Goal: Task Accomplishment & Management: Complete application form

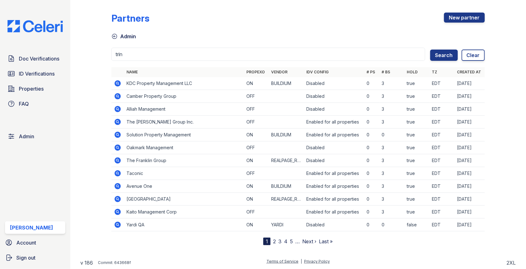
type input "trin"
click at [430, 50] on button "Search" at bounding box center [444, 55] width 28 height 11
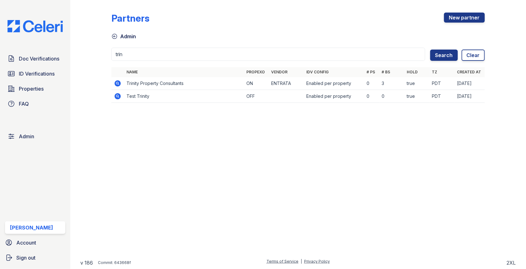
click at [116, 82] on icon at bounding box center [118, 83] width 6 height 6
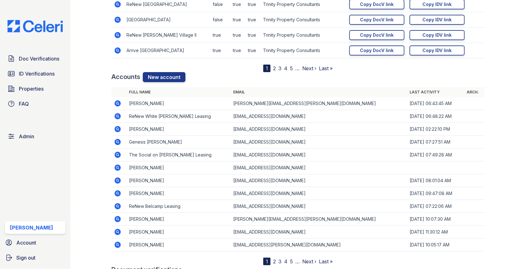
scroll to position [812, 0]
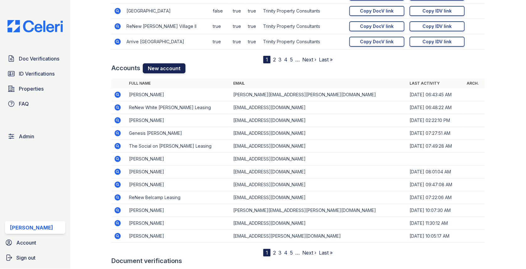
click at [163, 65] on link "New account" at bounding box center [164, 68] width 43 height 10
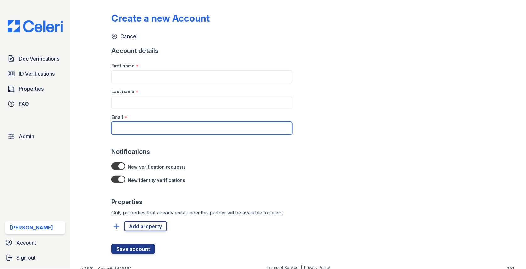
click at [141, 129] on input "Email" at bounding box center [201, 128] width 181 height 13
paste input "TSmelser@trinity-pm.com"
type input "TSmelser@trinity-pm.com"
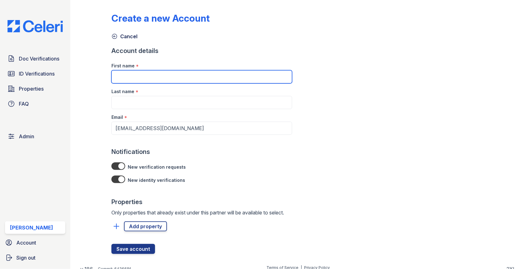
click at [152, 80] on input "First name" at bounding box center [201, 76] width 181 height 13
paste input "Teeaira Smelser"
click at [143, 79] on input "Teeaira Smelser" at bounding box center [201, 76] width 181 height 13
type input "Teeaira"
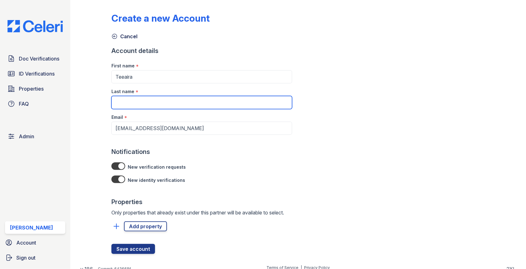
paste input "Smelser"
type input "Smelser"
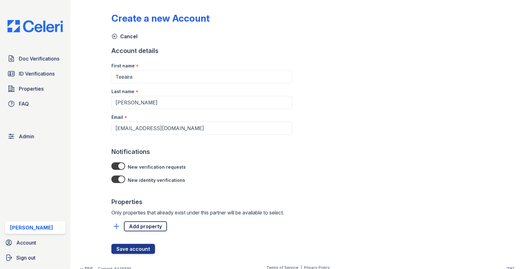
click at [151, 222] on link "Add property" at bounding box center [145, 227] width 43 height 10
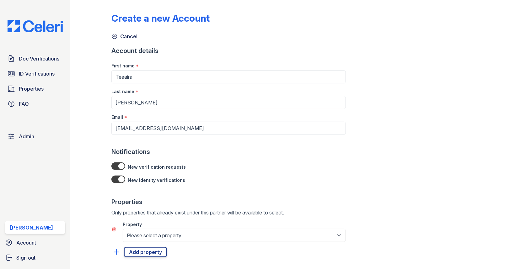
click at [150, 228] on div "Property" at bounding box center [234, 223] width 223 height 13
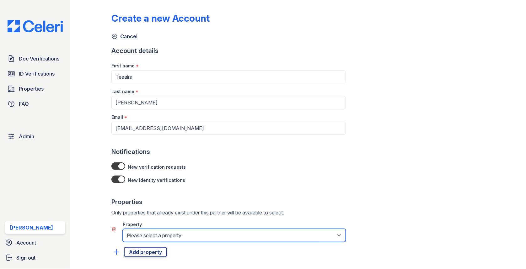
click at [150, 233] on select "Please select a property 888 at Grand Hope Park Alturas Andrews Alturas Cedar H…" at bounding box center [234, 235] width 223 height 13
select select "4805"
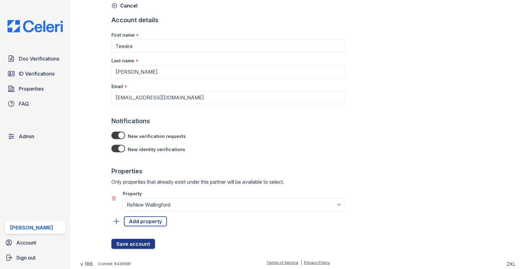
click at [152, 214] on div at bounding box center [228, 214] width 235 height 5
click at [151, 221] on link "Add property" at bounding box center [145, 222] width 43 height 10
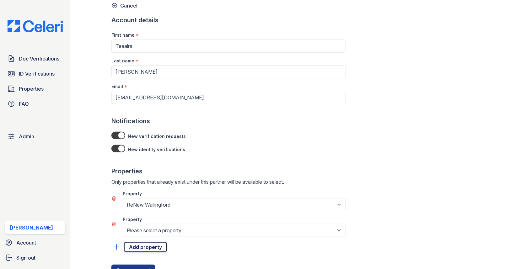
select select "4803"
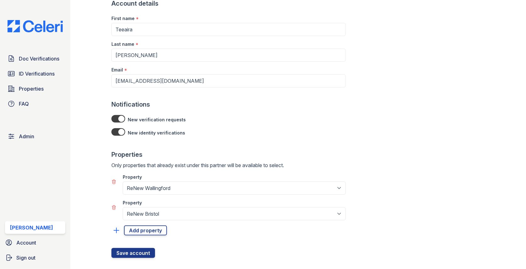
scroll to position [57, 0]
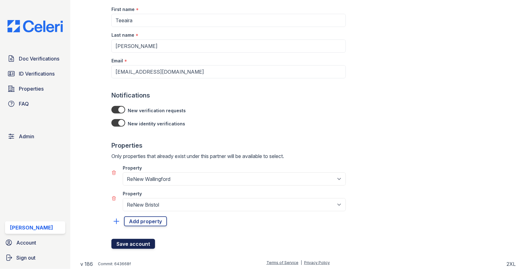
click at [132, 245] on button "Save account" at bounding box center [133, 244] width 44 height 10
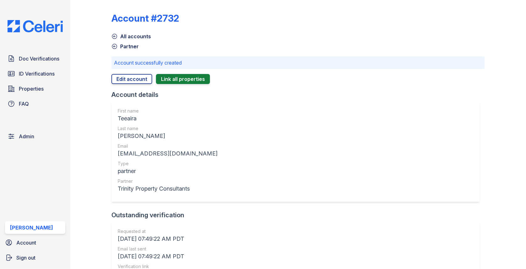
click at [131, 47] on link "Partner" at bounding box center [124, 47] width 27 height 8
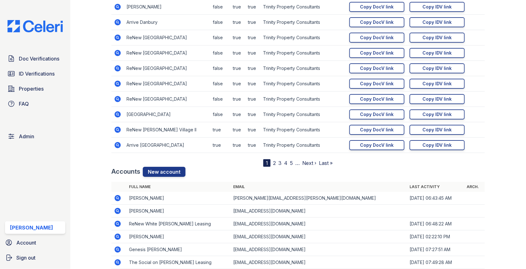
scroll to position [849, 0]
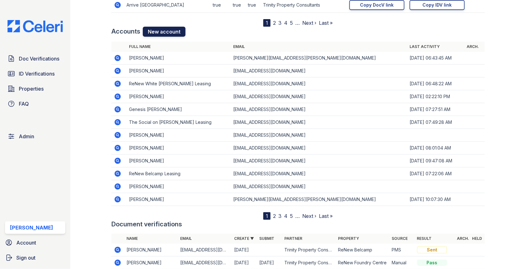
click at [165, 31] on link "New account" at bounding box center [164, 32] width 43 height 10
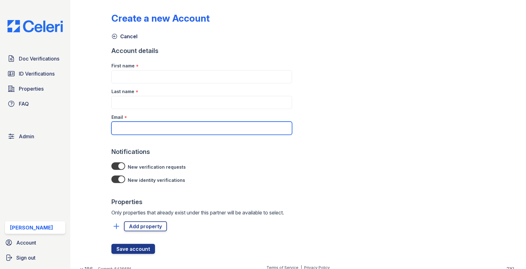
click at [149, 130] on input "Email" at bounding box center [201, 128] width 181 height 13
paste input "SMontoyaUrrego@trinity-pm.com"
type input "SMontoyaUrrego@trinity-pm.com"
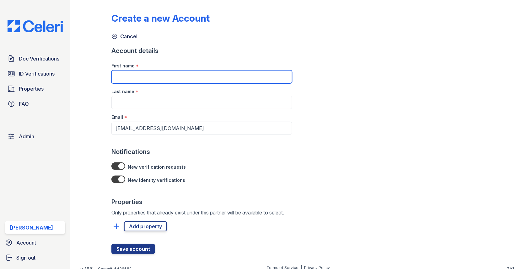
click at [137, 77] on input "First name" at bounding box center [201, 76] width 181 height 13
paste input "Samuel Montoya Urrego"
drag, startPoint x: 134, startPoint y: 76, endPoint x: 228, endPoint y: 76, distance: 94.2
click at [227, 76] on input "Samuel Montoya Urrego" at bounding box center [201, 76] width 181 height 13
type input "Samuel"
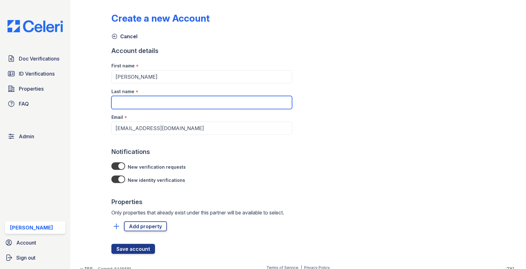
paste input "Montoya Urrego"
type input "Montoya Urrego"
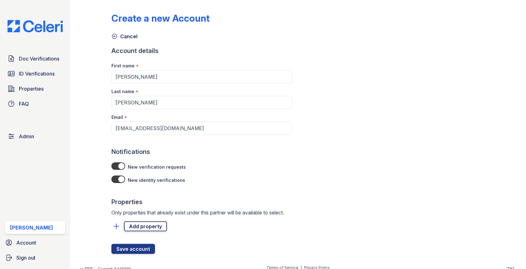
click at [153, 227] on link "Add property" at bounding box center [145, 227] width 43 height 10
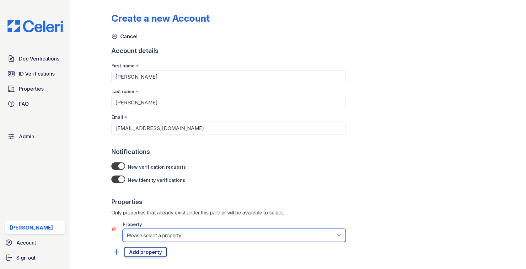
click at [153, 236] on select "Please select a property 888 at Grand Hope Park Alturas Andrews Alturas Cedar H…" at bounding box center [234, 235] width 223 height 13
click at [138, 231] on select "Please select a property 888 at Grand Hope Park Alturas Andrews Alturas Cedar H…" at bounding box center [234, 235] width 223 height 13
click at [138, 233] on select "Please select a property 888 at Grand Hope Park Alturas Andrews Alturas Cedar H…" at bounding box center [234, 235] width 223 height 13
click at [158, 241] on select "Please select a property 888 at Grand Hope Park Alturas Andrews Alturas Cedar H…" at bounding box center [234, 235] width 223 height 13
select select "4805"
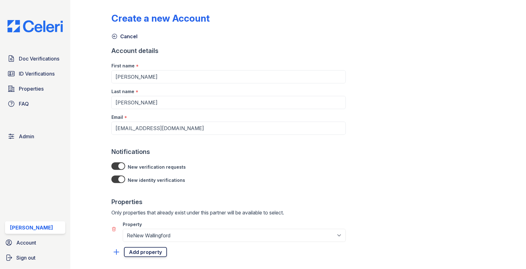
click at [151, 253] on link "Add property" at bounding box center [145, 252] width 43 height 10
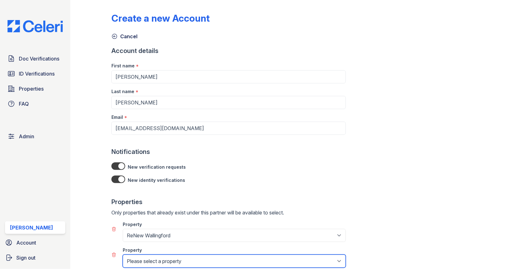
click at [151, 259] on select "Please select a property 888 at Grand Hope Park Alturas Andrews Alturas Cedar H…" at bounding box center [234, 261] width 223 height 13
select select "4803"
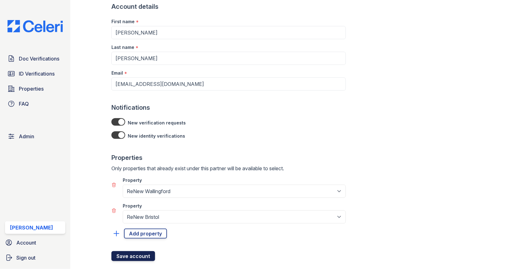
click at [138, 255] on button "Save account" at bounding box center [133, 257] width 44 height 10
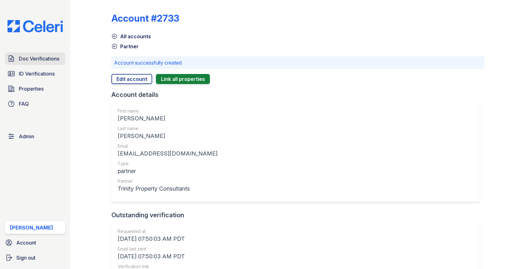
click at [55, 59] on span "Doc Verifications" at bounding box center [39, 59] width 41 height 8
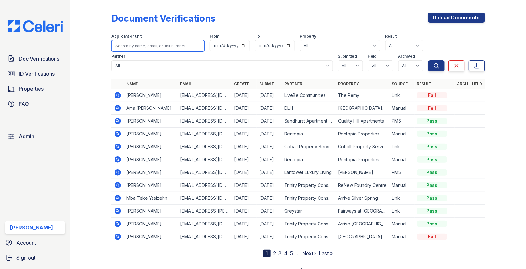
click at [165, 42] on input "search" at bounding box center [157, 45] width 93 height 11
type input "egger"
click at [429, 60] on button "Search" at bounding box center [437, 65] width 16 height 11
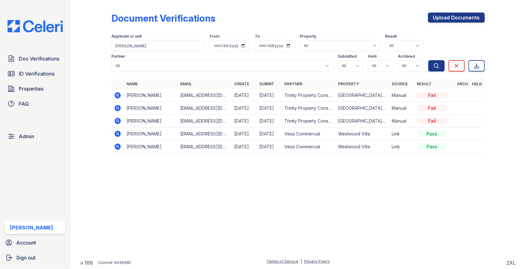
click at [118, 106] on icon at bounding box center [118, 108] width 6 height 6
click at [119, 111] on icon at bounding box center [118, 108] width 6 height 6
click at [118, 98] on icon at bounding box center [118, 95] width 6 height 6
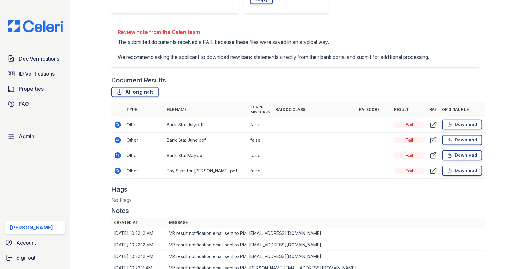
scroll to position [326, 0]
click at [117, 168] on icon at bounding box center [118, 172] width 8 height 8
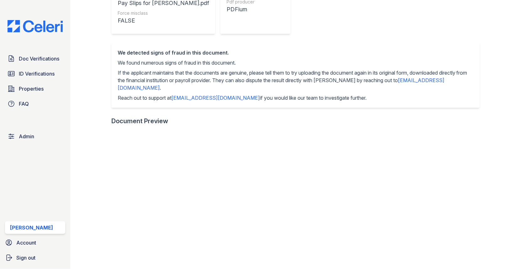
scroll to position [159, 0]
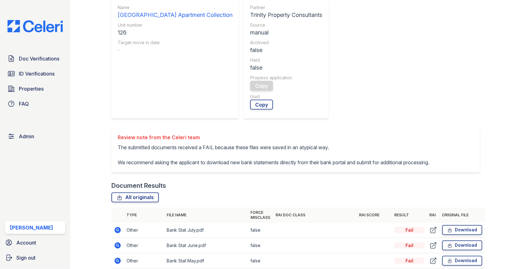
scroll to position [267, 0]
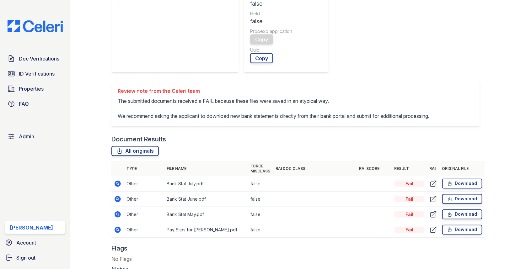
click at [117, 196] on icon at bounding box center [118, 199] width 6 height 6
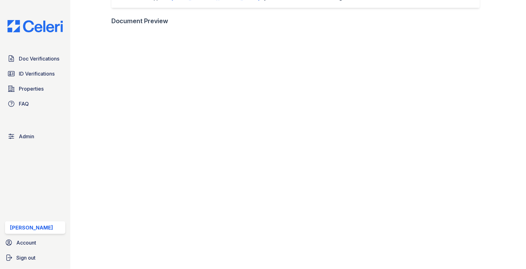
scroll to position [294, 0]
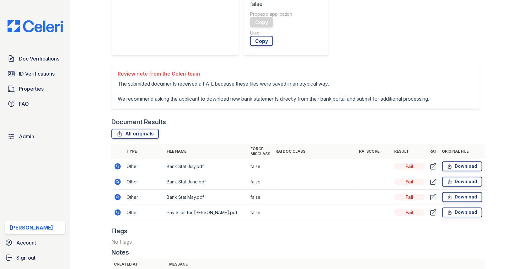
scroll to position [288, 0]
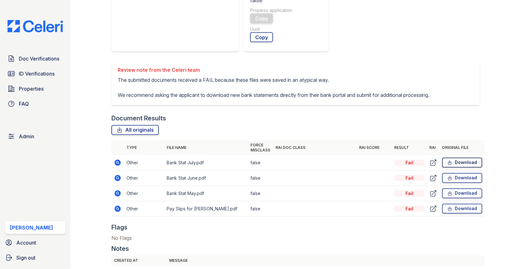
click at [462, 158] on link "Download" at bounding box center [462, 163] width 40 height 10
click at [460, 173] on link "Download" at bounding box center [462, 178] width 40 height 10
click at [461, 189] on link "Download" at bounding box center [462, 194] width 40 height 10
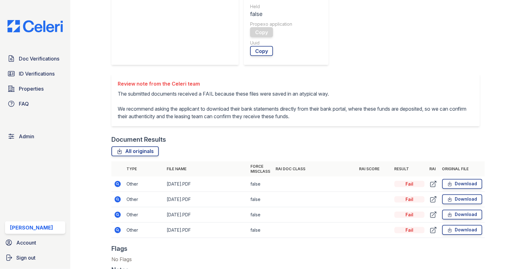
scroll to position [347, 0]
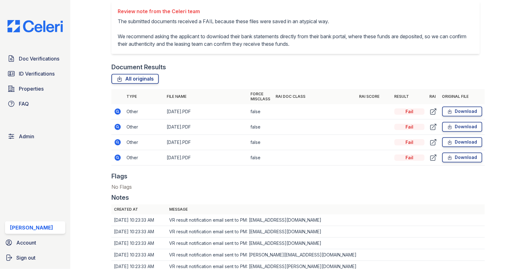
click at [117, 109] on icon at bounding box center [118, 112] width 6 height 6
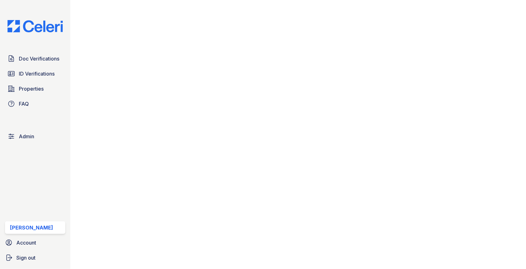
scroll to position [257, 0]
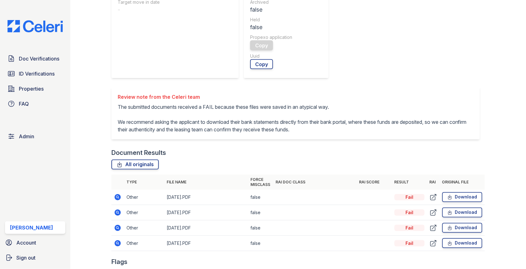
scroll to position [290, 0]
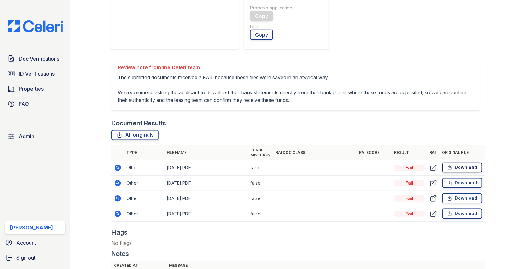
click at [453, 165] on icon at bounding box center [449, 168] width 5 height 6
click at [457, 178] on link "Download" at bounding box center [462, 183] width 40 height 10
click at [462, 194] on link "Download" at bounding box center [462, 199] width 40 height 10
click at [458, 209] on link "Download" at bounding box center [462, 214] width 40 height 10
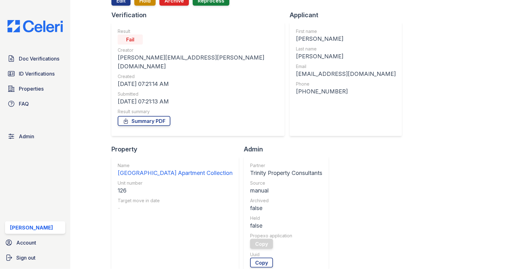
scroll to position [5, 0]
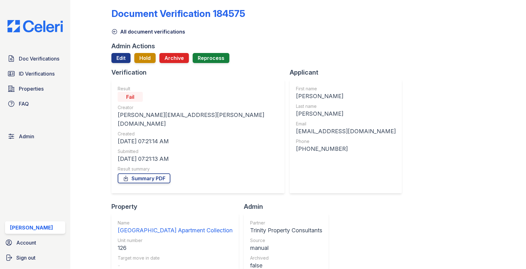
click at [296, 94] on div "William" at bounding box center [346, 96] width 100 height 9
click at [296, 94] on div "[PERSON_NAME]" at bounding box center [346, 96] width 100 height 9
copy div "[PERSON_NAME]"
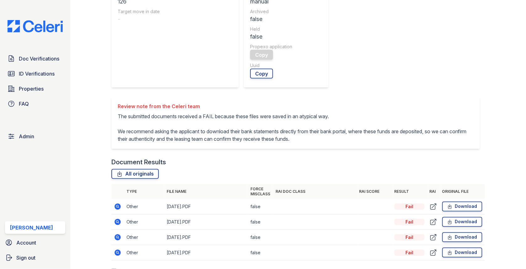
scroll to position [303, 0]
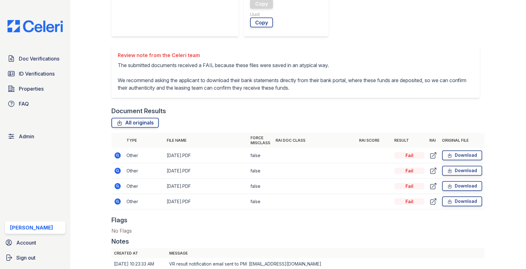
click at [116, 168] on icon at bounding box center [118, 171] width 6 height 6
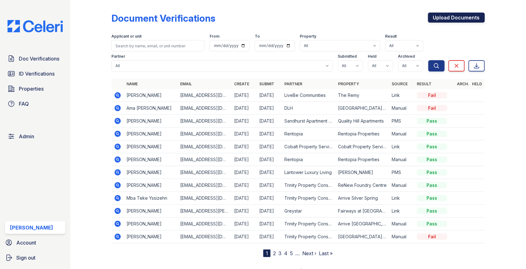
click at [468, 18] on link "Upload Documents" at bounding box center [456, 18] width 57 height 10
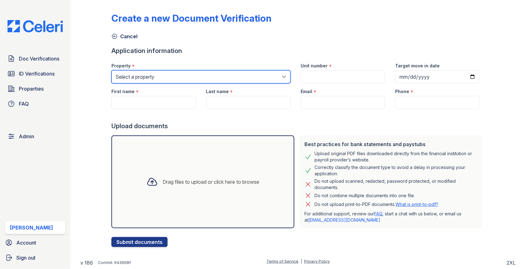
click at [157, 75] on select "Select a property 0000 Kinney Avenue 09 Cape Coral 10006 North Glowing Forge Co…" at bounding box center [200, 76] width 179 height 13
select select "63"
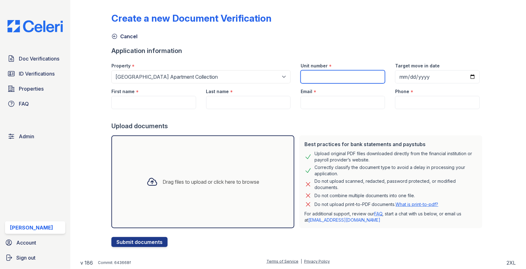
click at [318, 73] on input "Unit number" at bounding box center [343, 76] width 84 height 13
paste input "126"
type input "126"
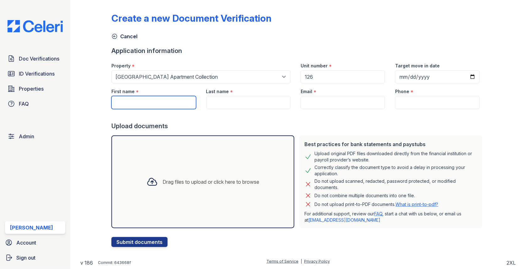
click at [155, 99] on input "First name" at bounding box center [153, 102] width 84 height 13
paste input "William"
type input "William"
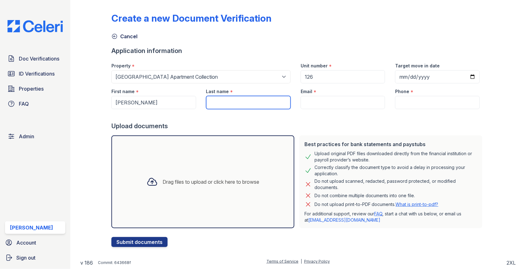
click at [220, 105] on input "Last name" at bounding box center [248, 102] width 84 height 13
paste input "Egger"
type input "Egger"
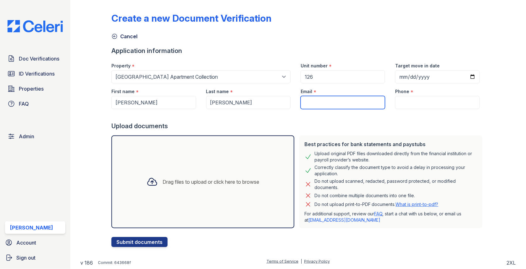
click at [316, 100] on input "Email" at bounding box center [343, 102] width 84 height 13
paste input "[EMAIL_ADDRESS][DOMAIN_NAME]"
type input "[EMAIL_ADDRESS][DOMAIN_NAME]"
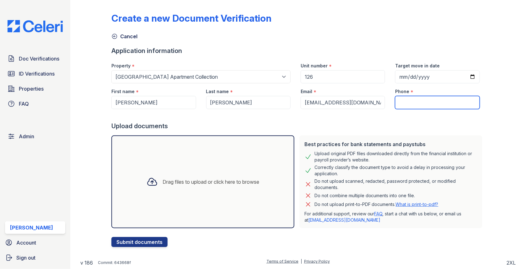
click at [411, 106] on input "Phone" at bounding box center [437, 102] width 84 height 13
paste input "4695369807"
type input "4695369807"
click at [228, 145] on div "Drag files to upload or click here to browse" at bounding box center [202, 182] width 183 height 93
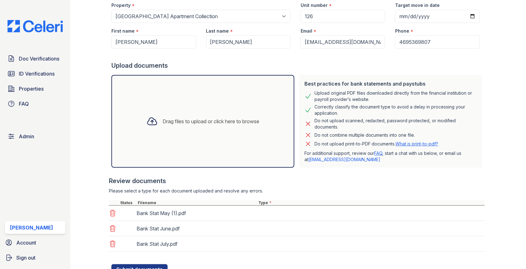
scroll to position [86, 0]
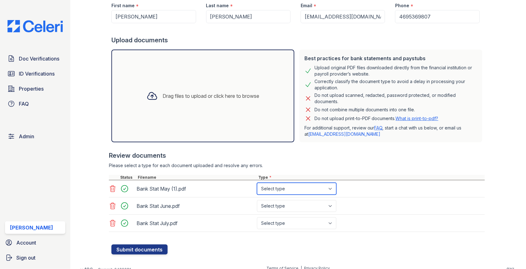
click at [291, 188] on select "Select type Paystub Bank Statement Offer Letter Tax Documents Benefit Award Let…" at bounding box center [296, 189] width 79 height 12
select select "other"
click at [288, 215] on div "Bank Stat July.pdf Select type Paystub Bank Statement Offer Letter Tax Document…" at bounding box center [297, 223] width 376 height 17
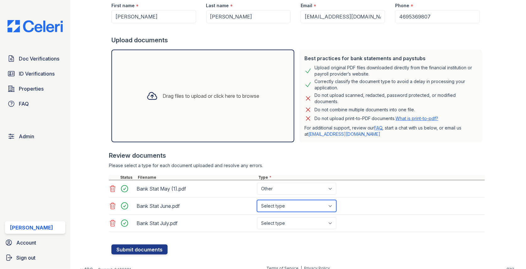
click at [288, 209] on select "Select type Paystub Bank Statement Offer Letter Tax Documents Benefit Award Let…" at bounding box center [296, 206] width 79 height 12
select select "other"
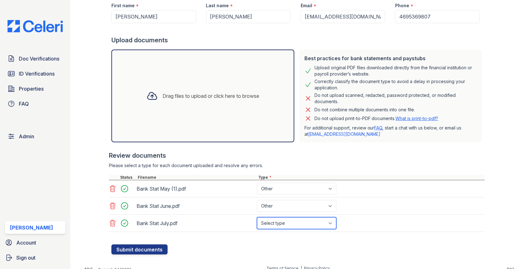
click at [284, 225] on select "Select type Paystub Bank Statement Offer Letter Tax Documents Benefit Award Let…" at bounding box center [296, 224] width 79 height 12
select select "other"
click at [154, 248] on button "Submit documents" at bounding box center [139, 250] width 56 height 10
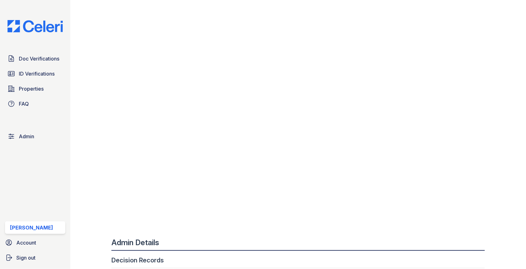
scroll to position [230, 0]
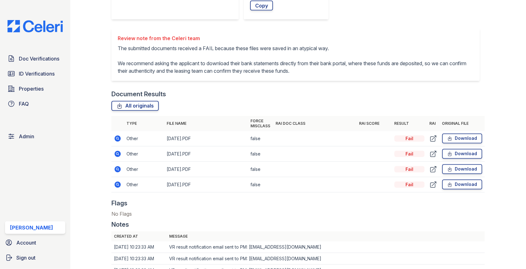
scroll to position [322, 0]
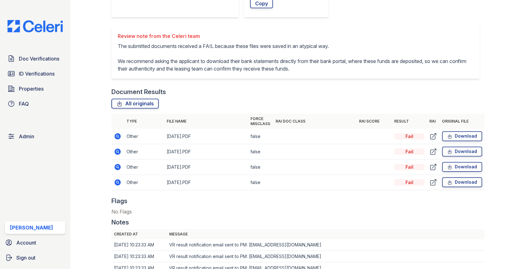
click at [433, 133] on icon at bounding box center [434, 137] width 8 height 8
click at [435, 148] on icon at bounding box center [434, 152] width 8 height 8
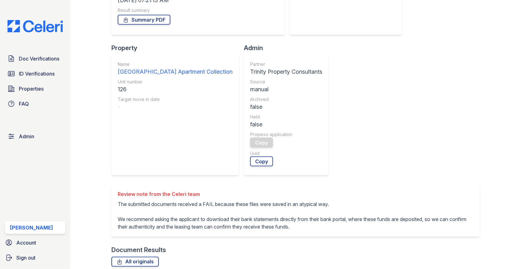
scroll to position [26, 0]
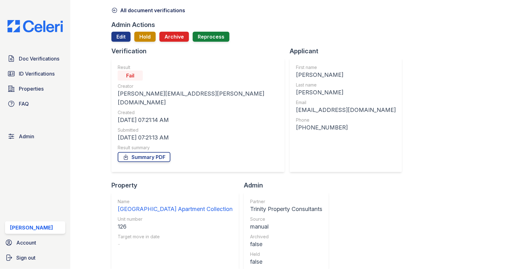
click at [233, 223] on div "126" at bounding box center [175, 227] width 115 height 9
copy div "126"
click at [296, 73] on div "[PERSON_NAME]" at bounding box center [346, 75] width 100 height 9
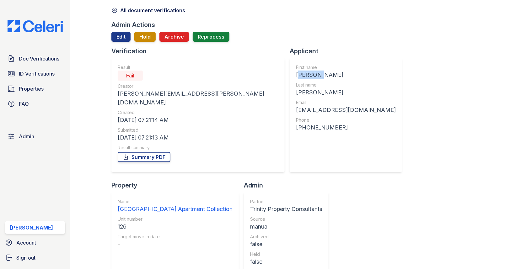
copy div "[PERSON_NAME]"
click at [296, 91] on div "[PERSON_NAME]" at bounding box center [346, 92] width 100 height 9
copy div "[PERSON_NAME]"
click at [296, 113] on div "[EMAIL_ADDRESS][DOMAIN_NAME]" at bounding box center [346, 110] width 100 height 9
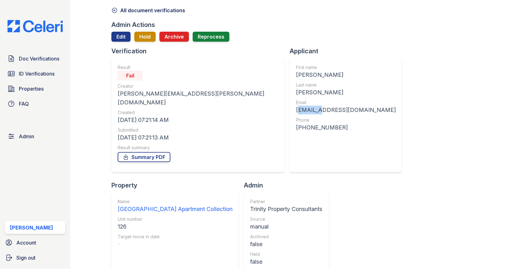
click at [296, 113] on div "[EMAIL_ADDRESS][DOMAIN_NAME]" at bounding box center [346, 110] width 100 height 9
copy div "[EMAIL_ADDRESS][DOMAIN_NAME]"
drag, startPoint x: 233, startPoint y: 127, endPoint x: 268, endPoint y: 127, distance: 34.5
click at [296, 127] on div "+14695369807" at bounding box center [346, 127] width 100 height 9
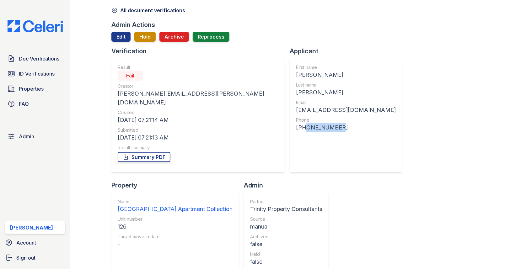
copy div "4695369807"
click at [52, 58] on span "Doc Verifications" at bounding box center [39, 59] width 41 height 8
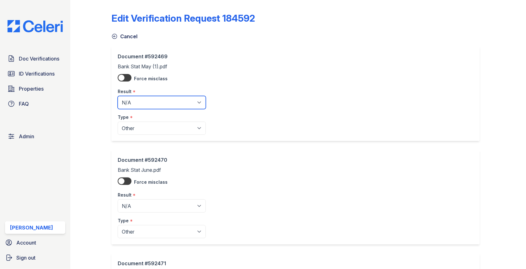
click at [142, 96] on select "Pending Sent Started Processing Pass Fail Caution Error N/A" at bounding box center [162, 102] width 88 height 13
click at [137, 94] on div "Result *" at bounding box center [162, 90] width 88 height 13
click at [137, 97] on select "Pending Sent Started Processing Pass Fail Caution Error N/A" at bounding box center [162, 102] width 88 height 13
select select "pass"
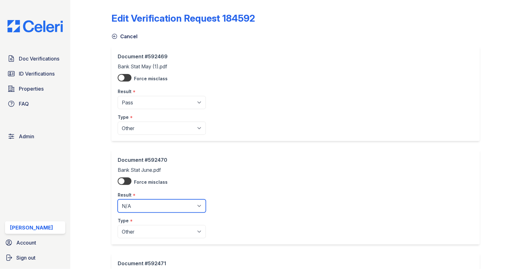
click at [159, 204] on select "Pending Sent Started Processing Pass Fail Caution Error N/A" at bounding box center [162, 206] width 88 height 13
select select "pass"
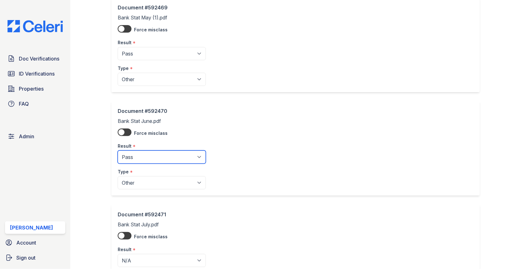
scroll to position [118, 0]
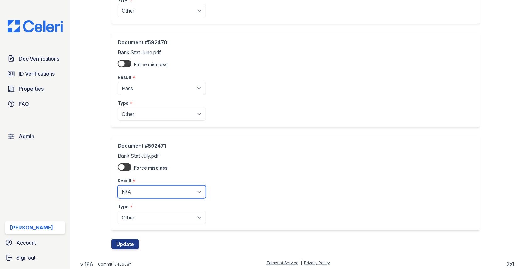
click at [148, 186] on select "Pending Sent Started Processing Pass Fail Caution Error N/A" at bounding box center [162, 192] width 88 height 13
select select "pass"
click at [130, 240] on button "Update" at bounding box center [125, 245] width 28 height 10
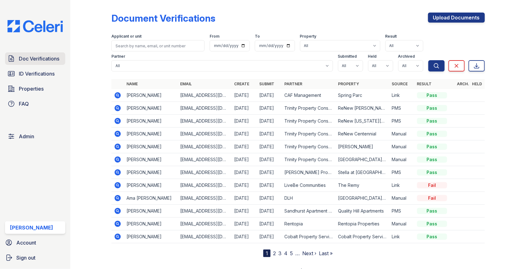
click at [56, 61] on span "Doc Verifications" at bounding box center [39, 59] width 41 height 8
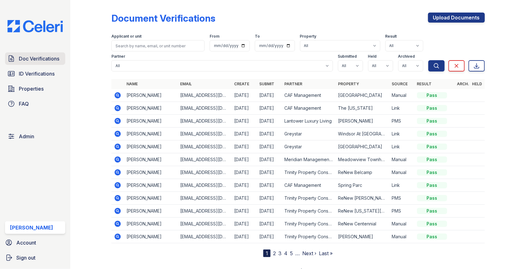
click at [45, 60] on span "Doc Verifications" at bounding box center [39, 59] width 41 height 8
